Goal: Information Seeking & Learning: Learn about a topic

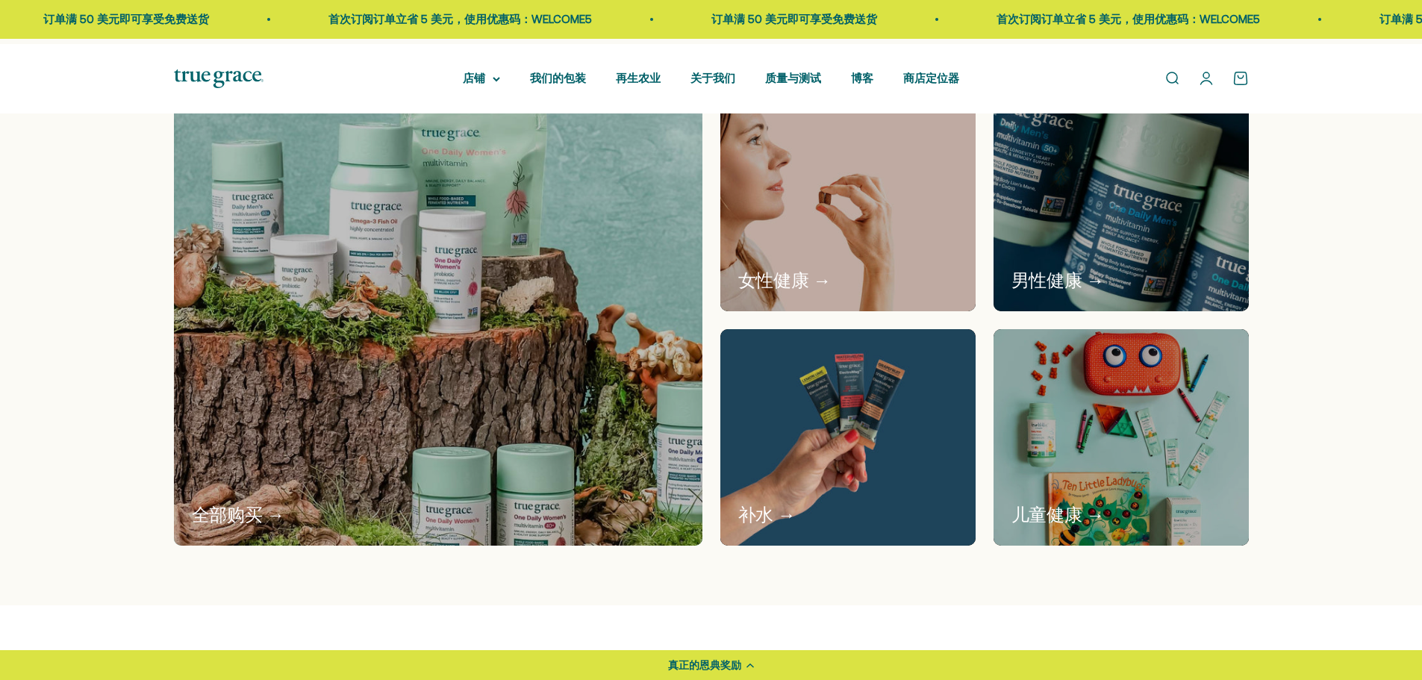
click at [519, 352] on img at bounding box center [437, 320] width 560 height 478
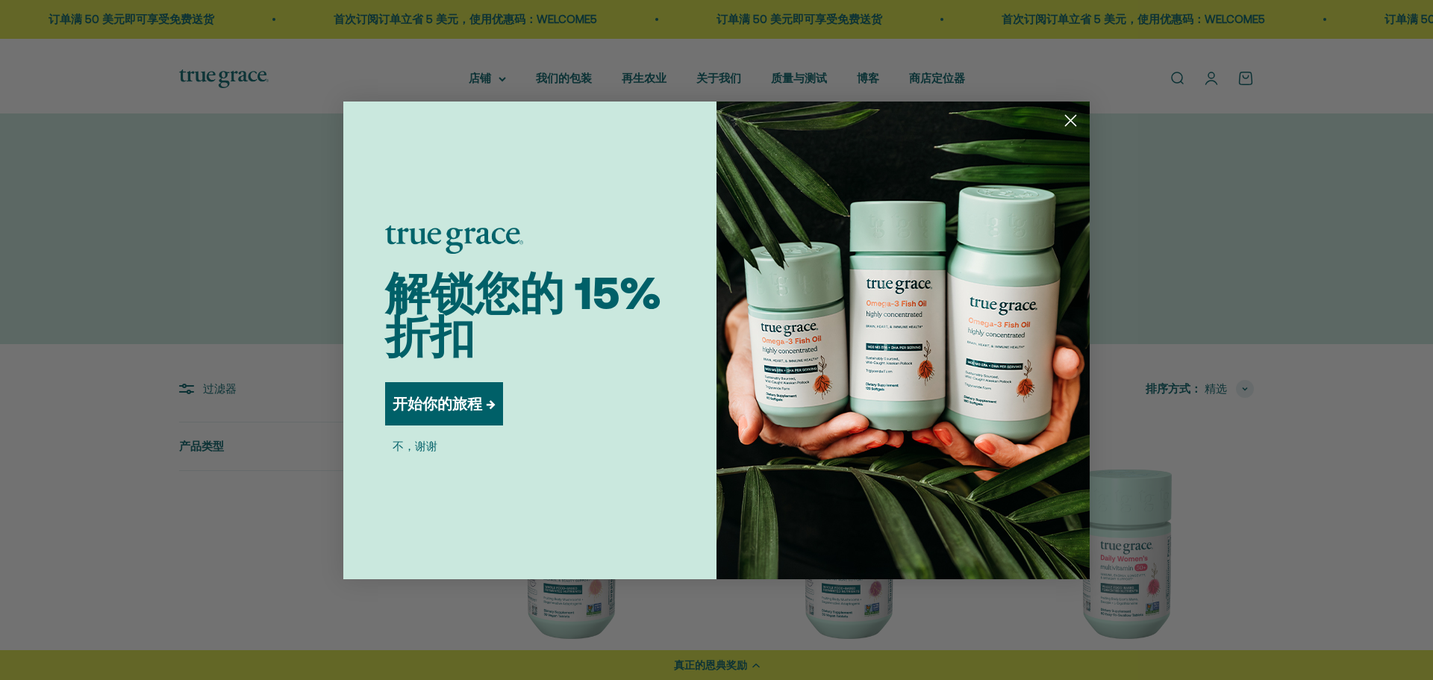
click at [1065, 125] on circle "关闭对话框" at bounding box center [1070, 119] width 25 height 25
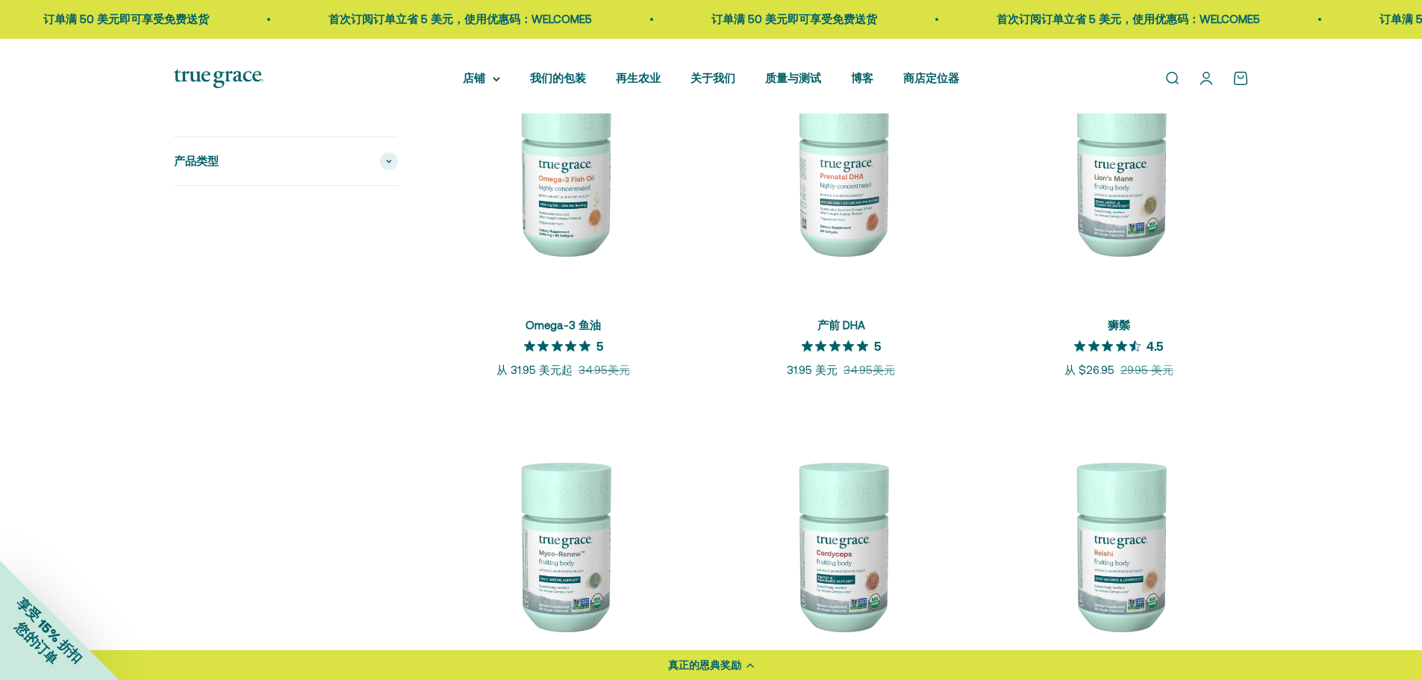
scroll to position [1393, 0]
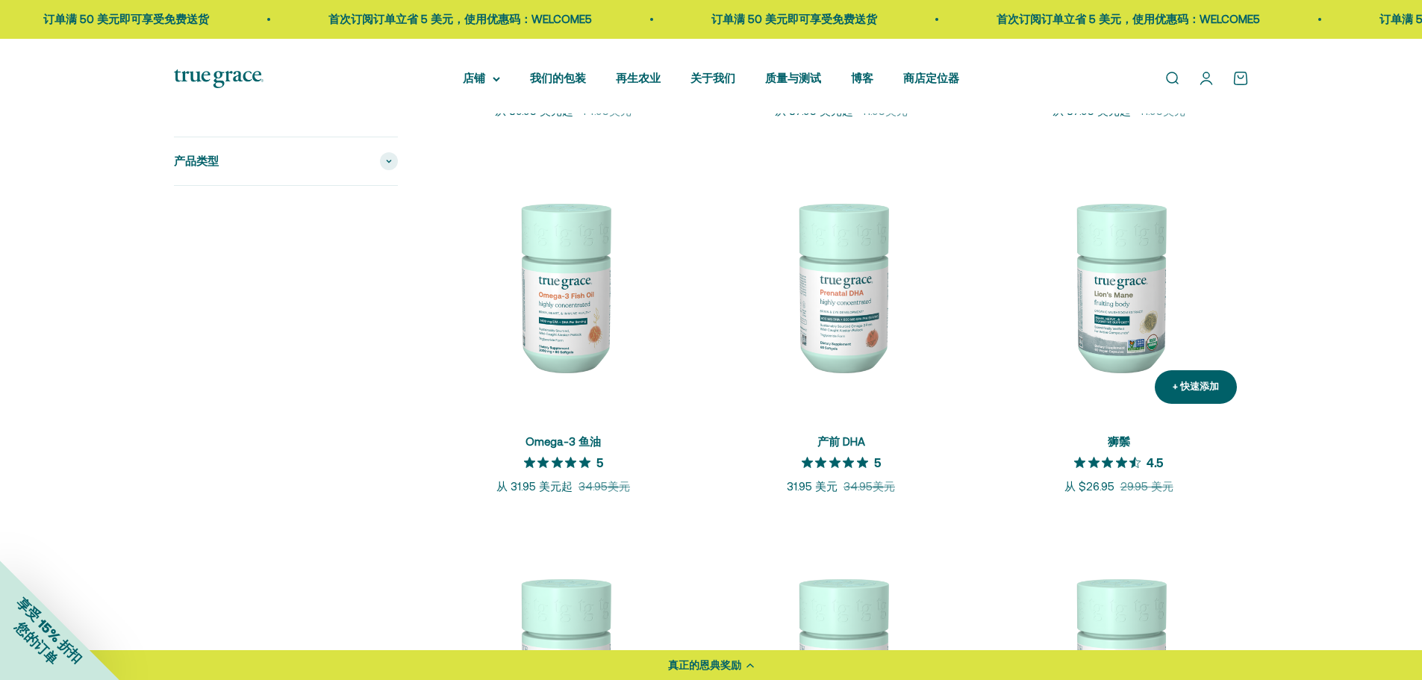
click at [1097, 416] on img at bounding box center [1119, 286] width 260 height 260
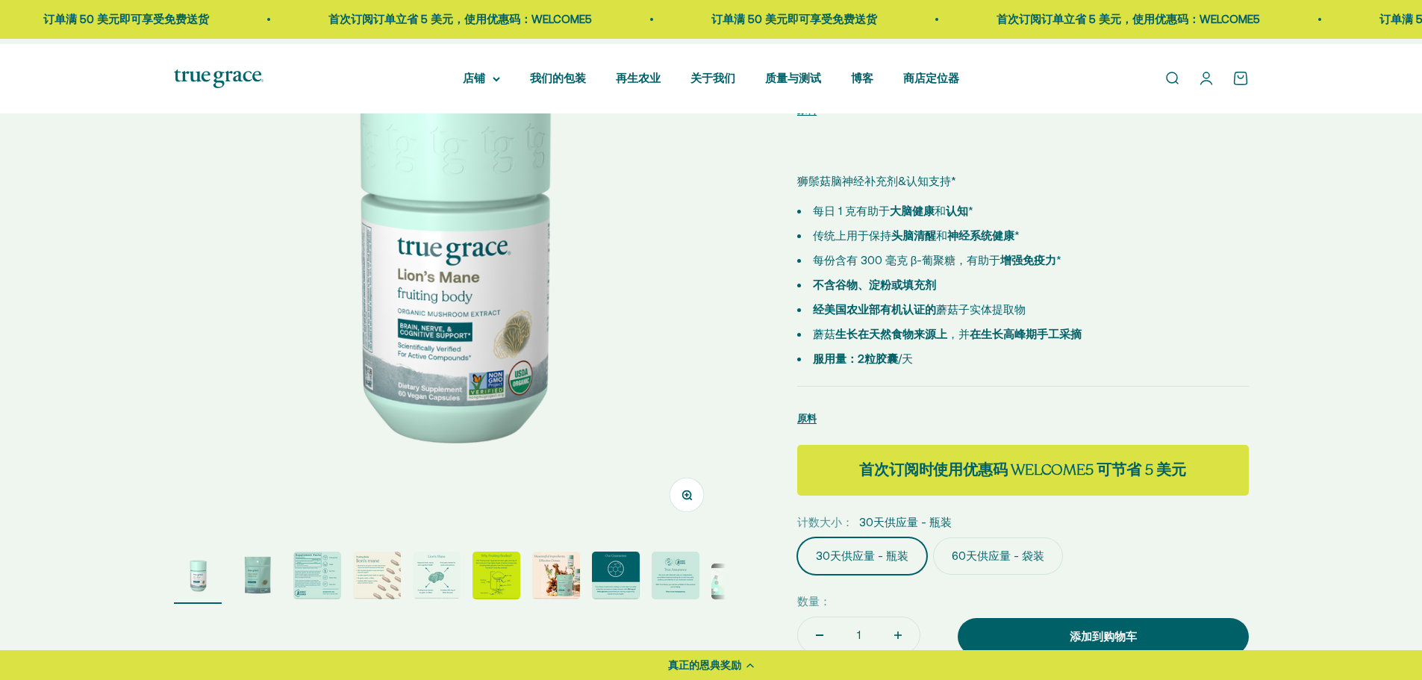
click at [335, 580] on img "转至第 3 项" at bounding box center [317, 576] width 48 height 48
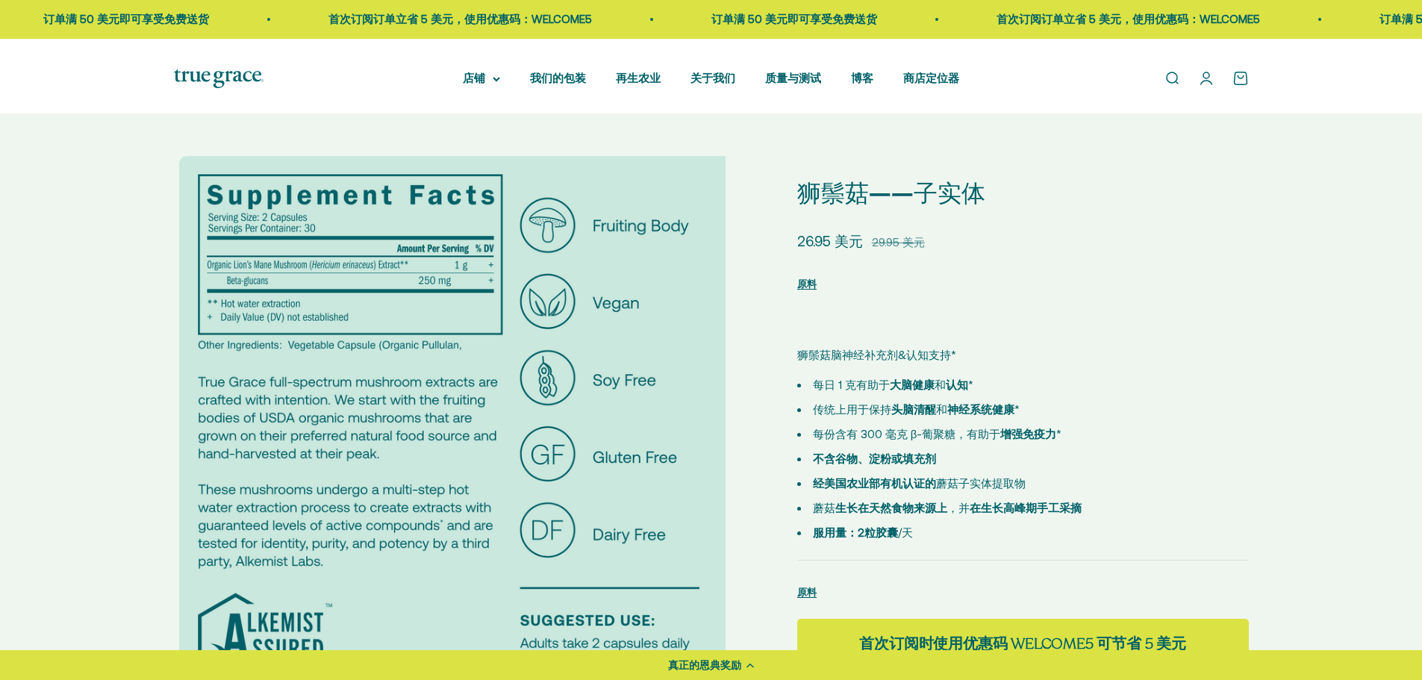
select select "3"
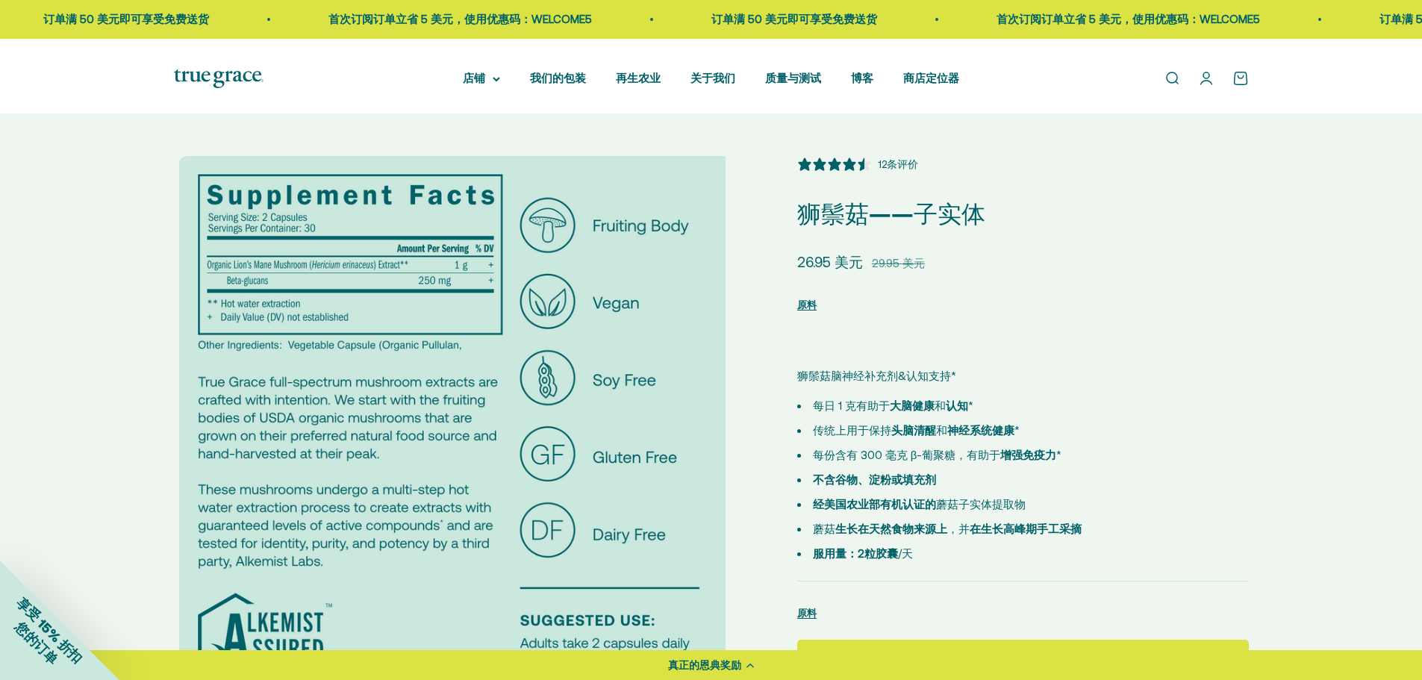
click at [197, 88] on img at bounding box center [219, 78] width 90 height 19
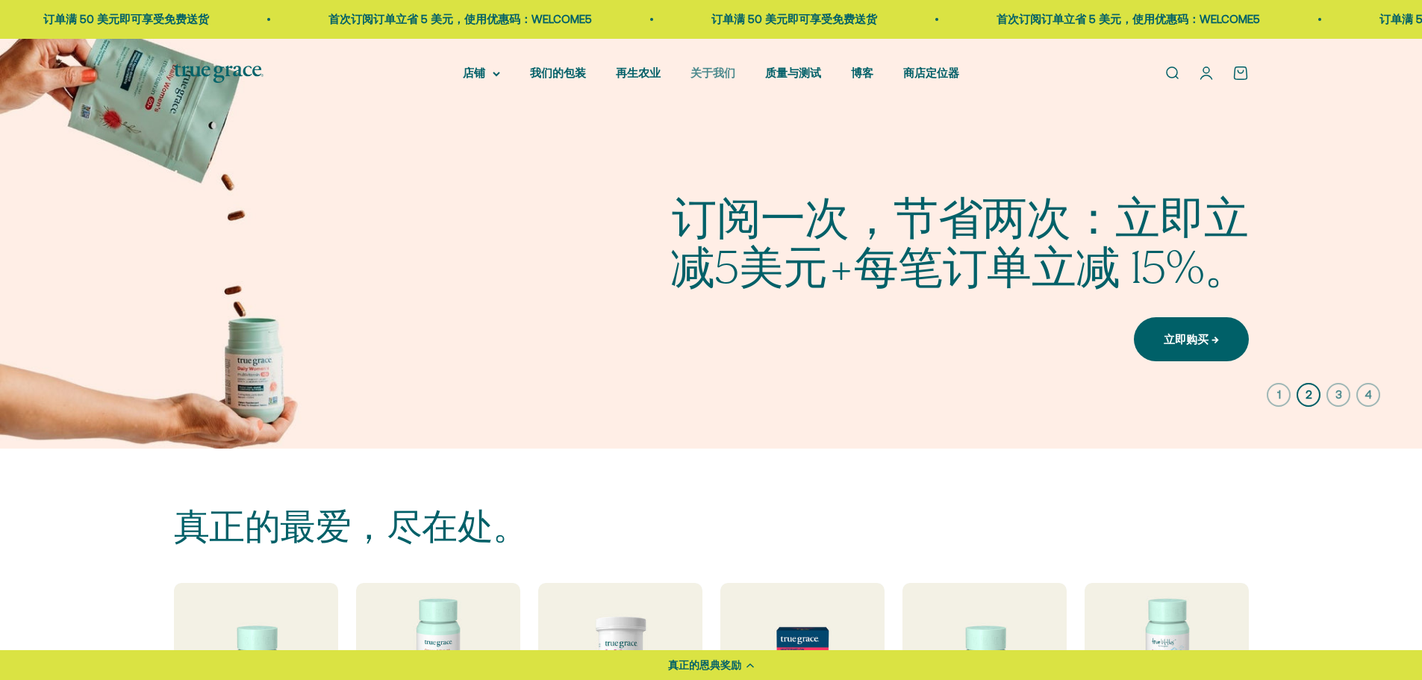
click at [734, 78] on font "关于我们" at bounding box center [712, 72] width 45 height 13
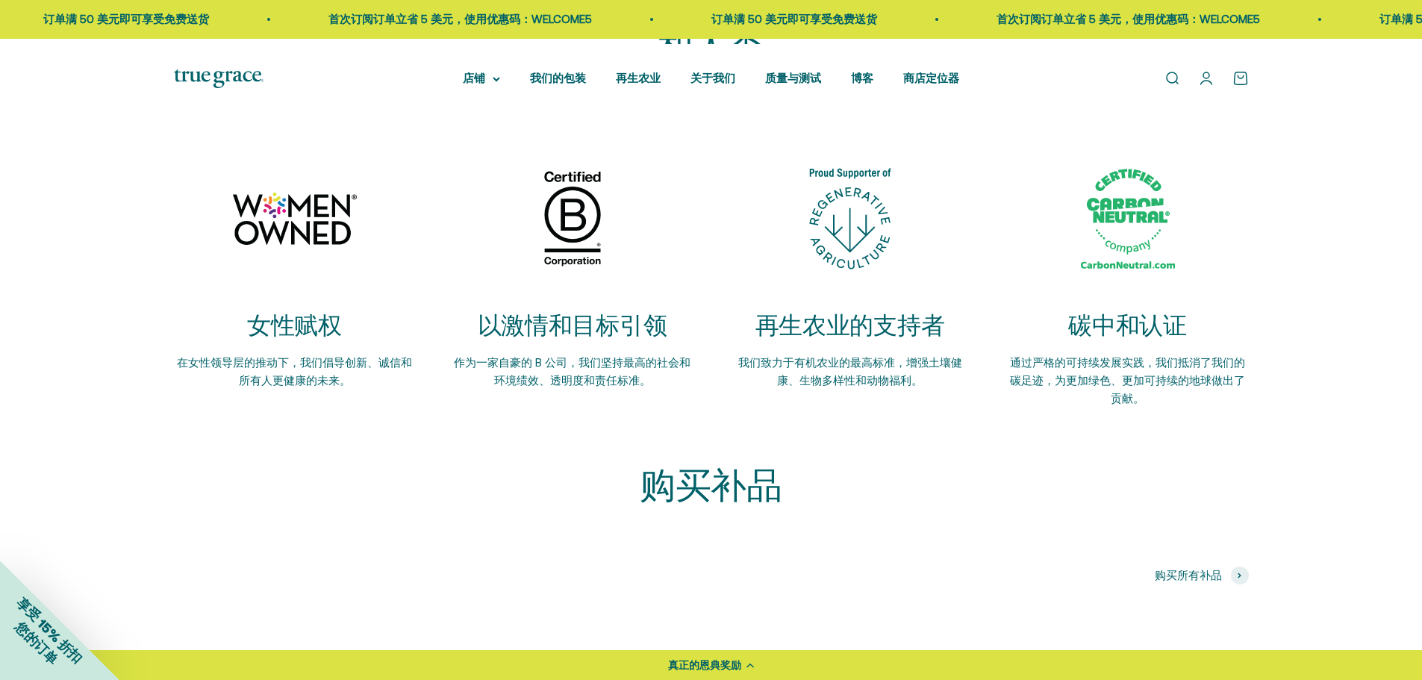
scroll to position [2786, 0]
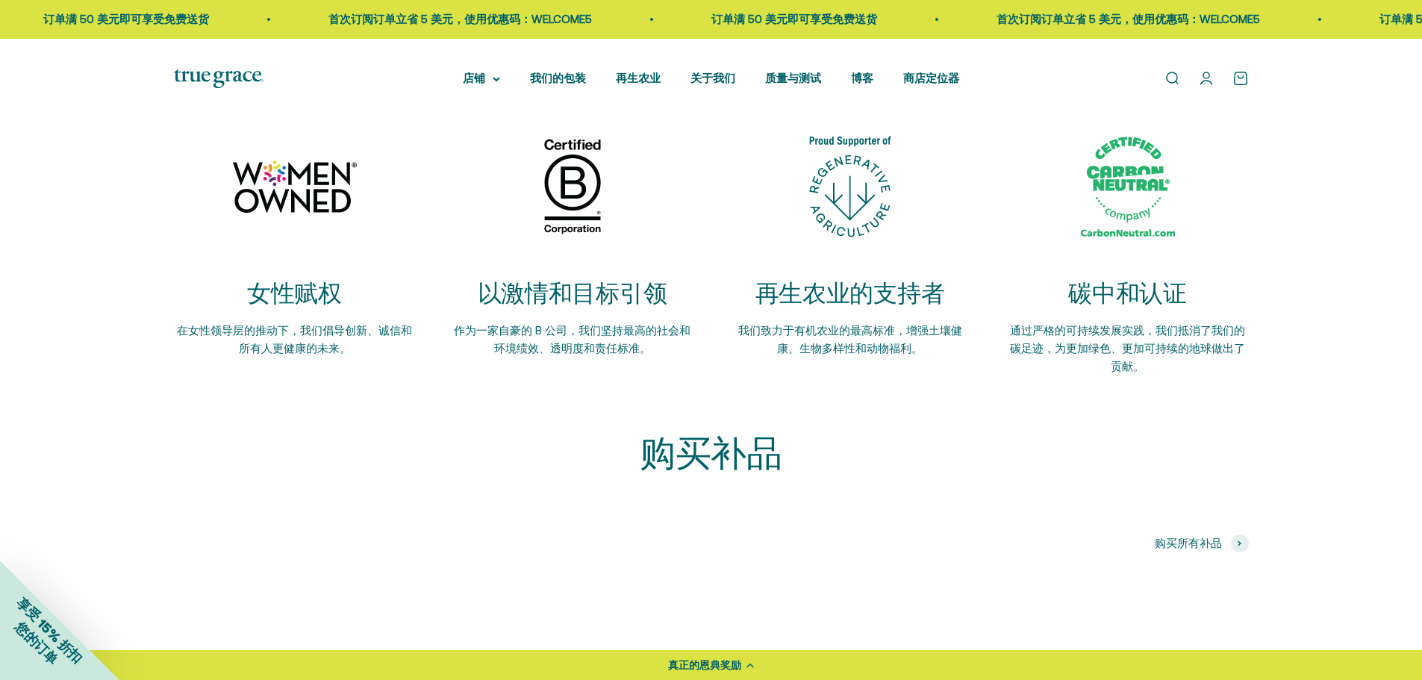
click at [912, 435] on div "我们致力于建设更健康的地球和人类 探索我们对可持续发展、透明度和健康的追求。我们致力于滋养人类，守护地球。 女性赋权 在女性领导层的推动下，我们倡导创新、诚信…" at bounding box center [711, 195] width 1422 height 480
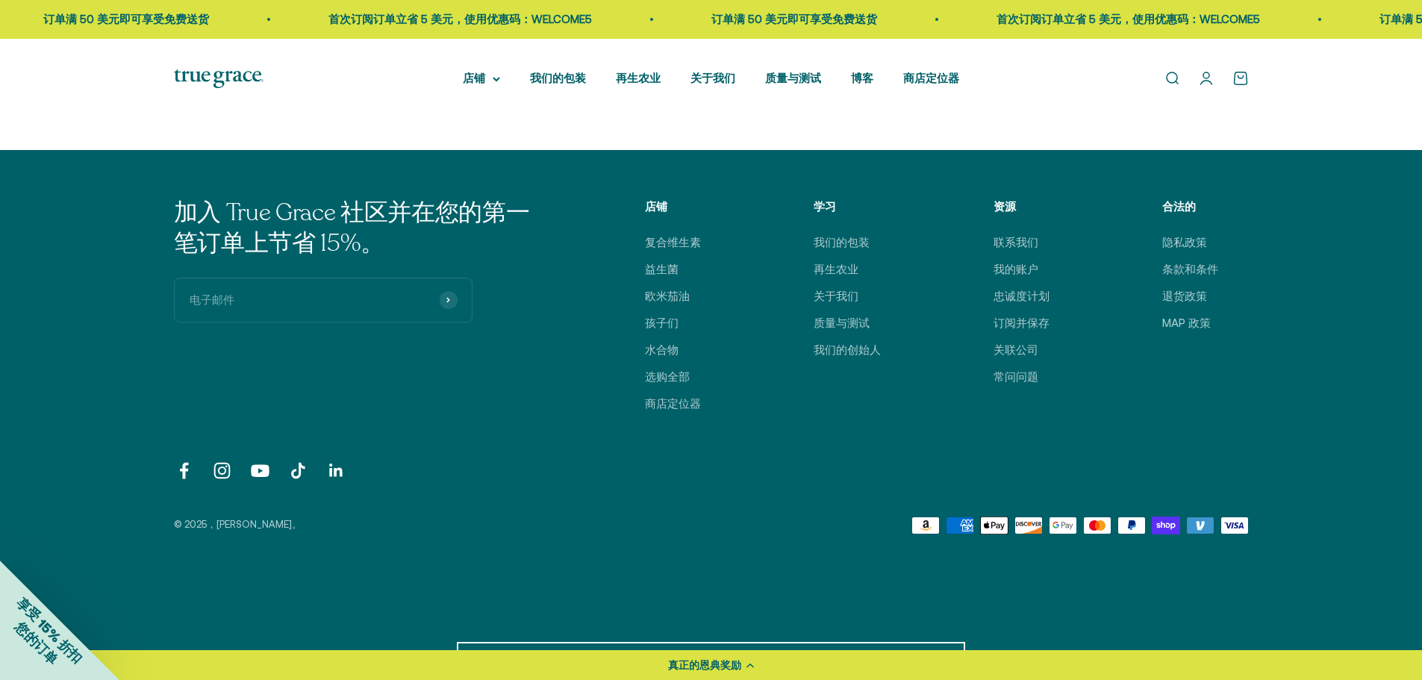
scroll to position [3657, 0]
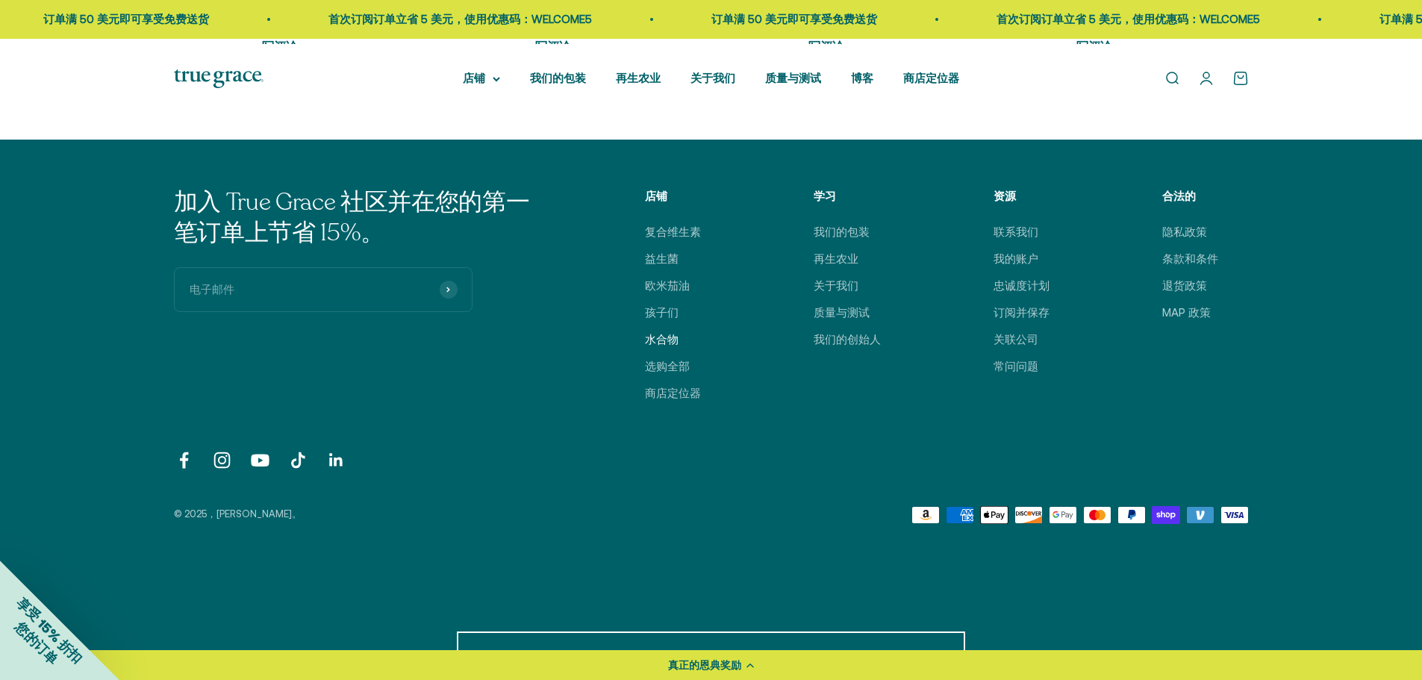
click at [645, 346] on font "水合物" at bounding box center [662, 339] width 34 height 13
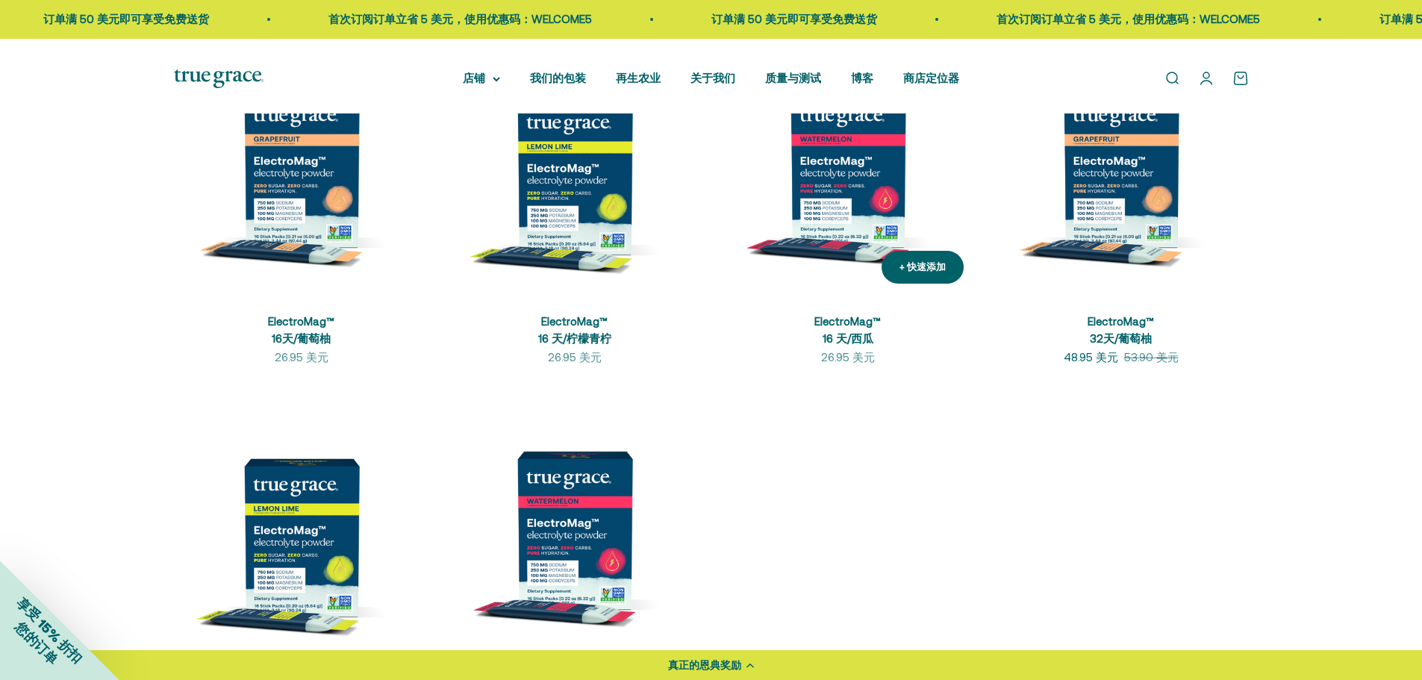
scroll to position [349, 0]
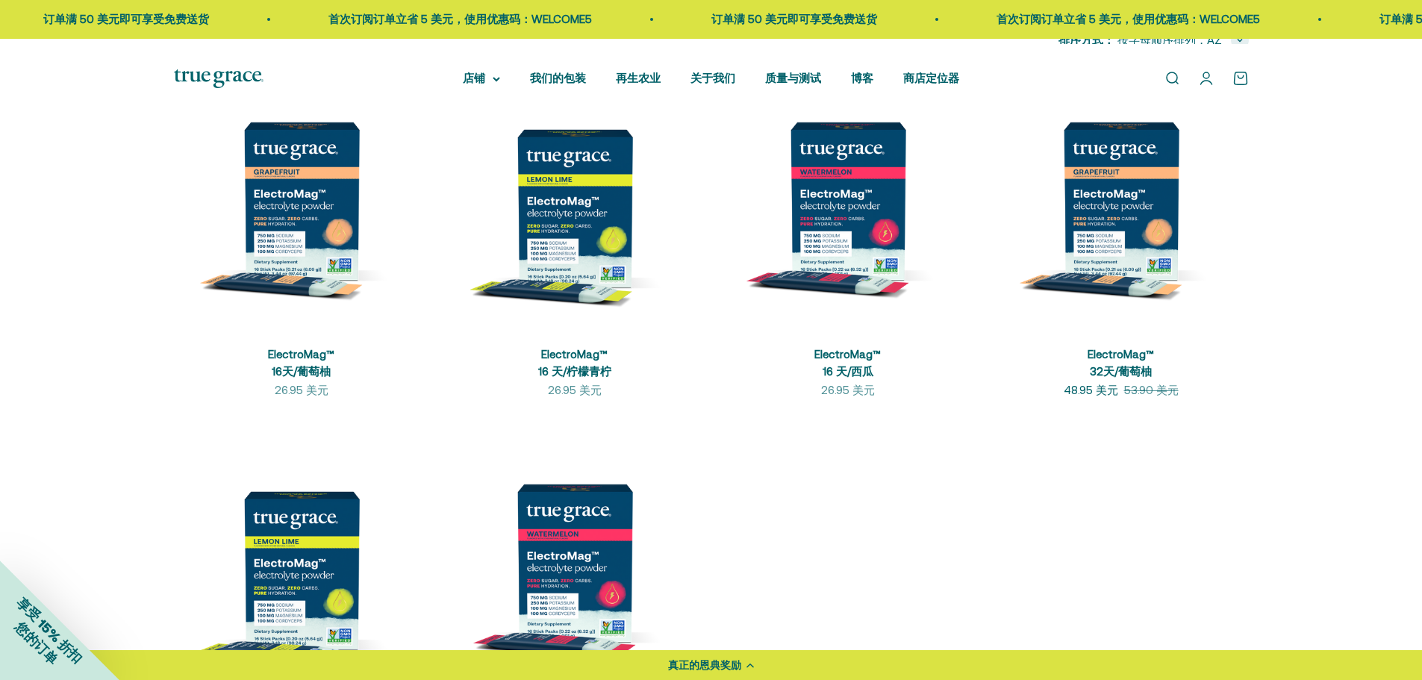
click at [228, 83] on img at bounding box center [219, 78] width 90 height 19
